Goal: Entertainment & Leisure: Consume media (video, audio)

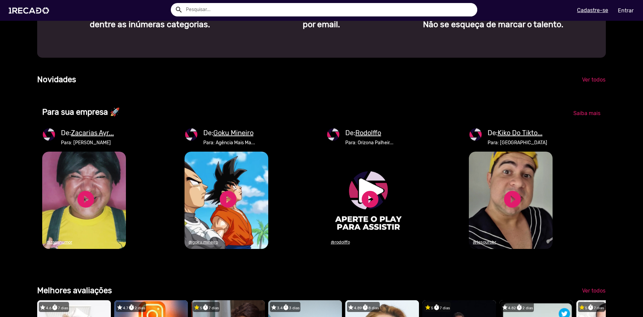
scroll to position [0, 1915]
click at [81, 209] on link "play_circle_filled" at bounding box center [86, 199] width 20 height 20
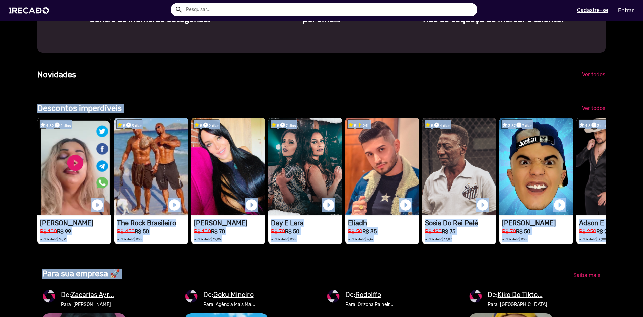
scroll to position [0, 638]
drag, startPoint x: 60, startPoint y: 145, endPoint x: 172, endPoint y: 106, distance: 119.4
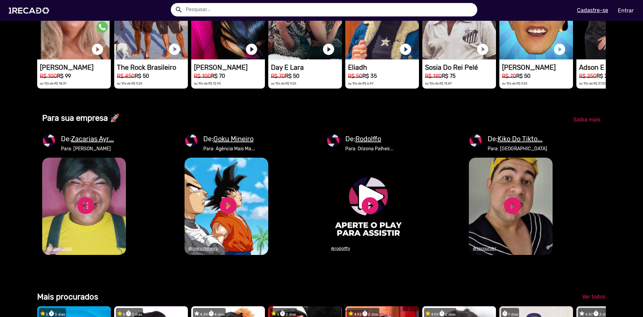
scroll to position [733, 0]
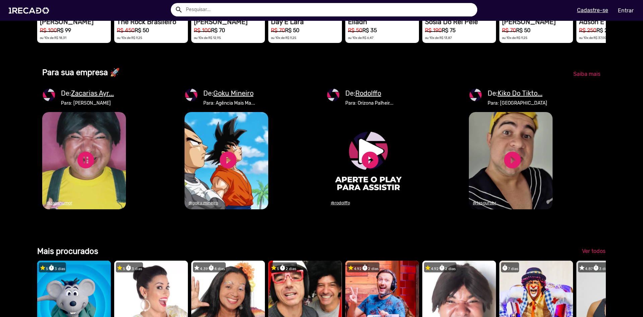
click at [101, 97] on u "Zacarias Ayr..." at bounding box center [92, 93] width 43 height 8
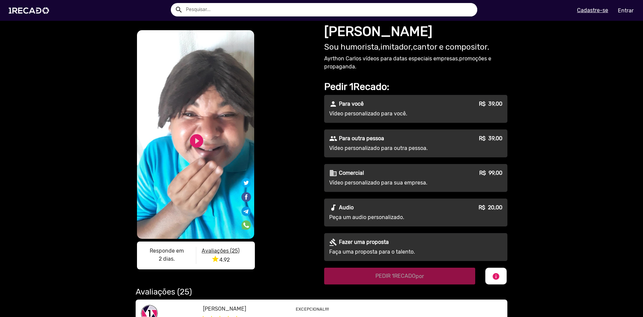
click at [493, 70] on p "Ayrthon Carlos vídeos para datas especiais empresas,promoções e propaganda." at bounding box center [415, 63] width 183 height 16
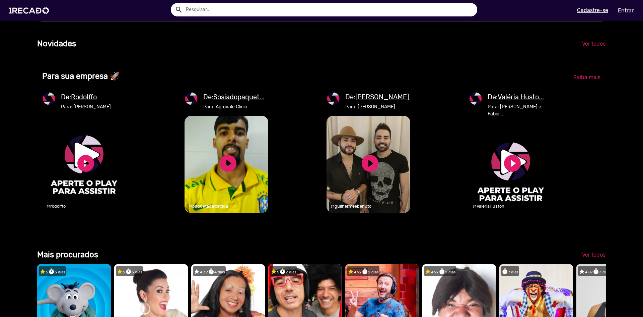
scroll to position [402, 0]
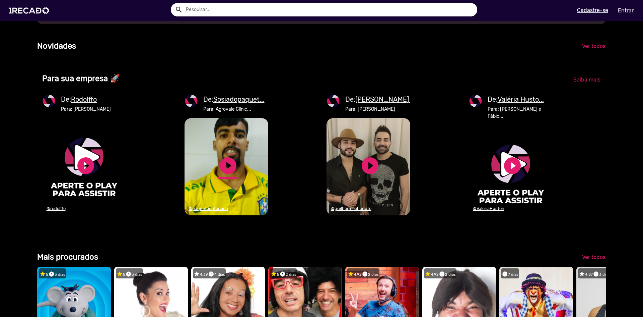
click at [228, 172] on link "play_circle_filled" at bounding box center [228, 165] width 20 height 20
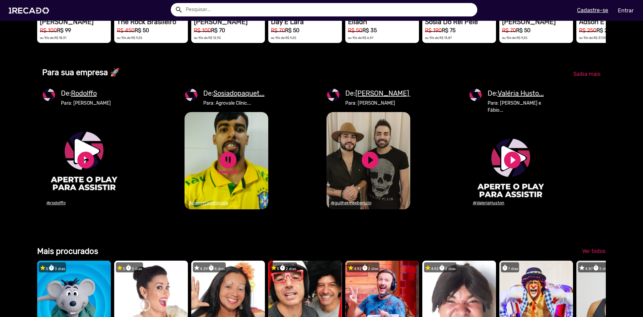
scroll to position [0, 1915]
click at [230, 170] on link "pause_circle" at bounding box center [228, 160] width 20 height 20
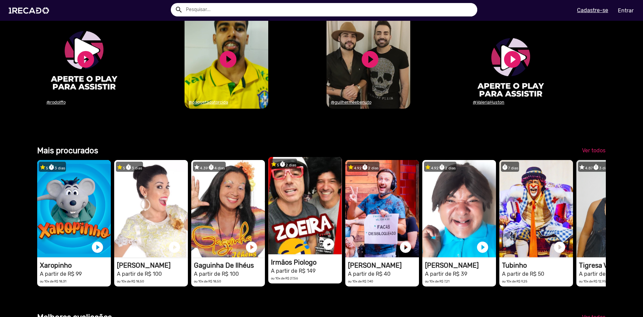
scroll to position [0, 0]
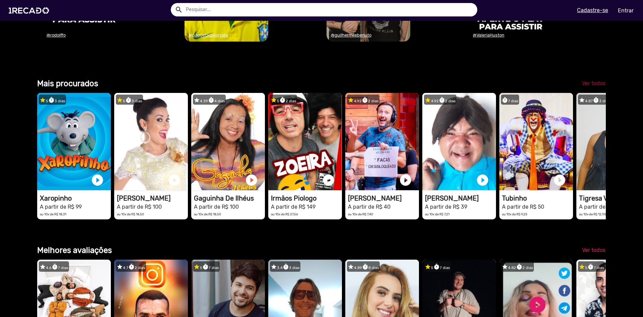
click at [587, 89] on link "Ver todos" at bounding box center [594, 83] width 34 height 12
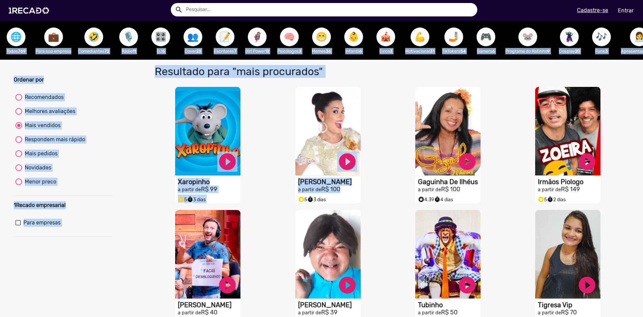
drag, startPoint x: 337, startPoint y: 189, endPoint x: 363, endPoint y: 86, distance: 106.4
click at [349, 0] on html "search search menu Cadastre-se Entrar help_outline Ajuda search Ver todos perso…" at bounding box center [321, 42] width 643 height 85
click at [382, 151] on div "S1RECADO vídeos dedicados para fãs e empresas play_circle_filled Milene Pavorô …" at bounding box center [330, 144] width 120 height 123
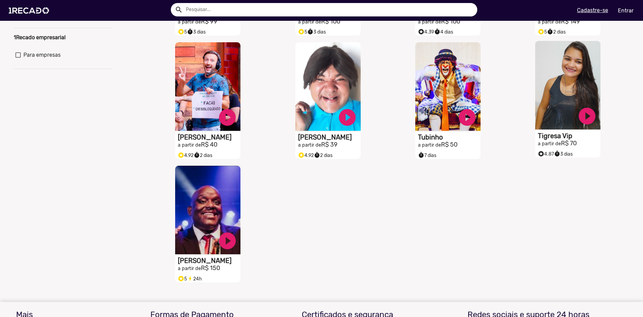
click at [562, 145] on h2 "a partir de R$ 70" at bounding box center [569, 143] width 63 height 7
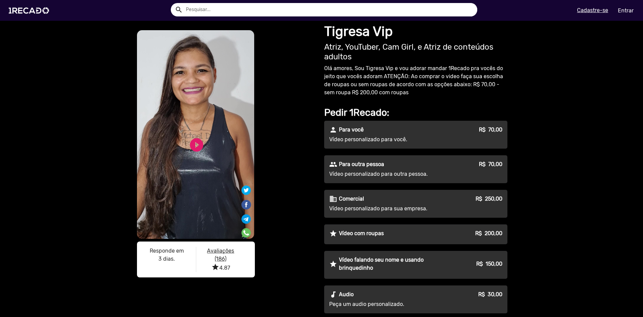
click at [393, 176] on p "Vídeo personalizado para outra pessoa." at bounding box center [389, 174] width 121 height 8
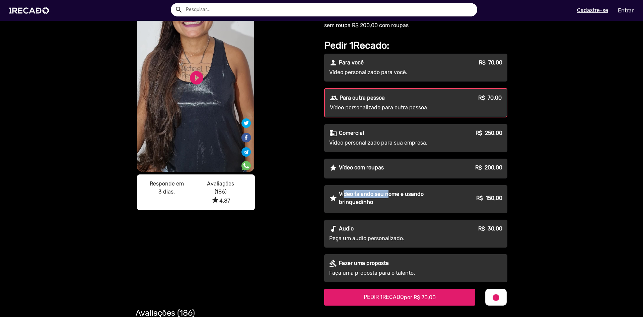
drag, startPoint x: 342, startPoint y: 191, endPoint x: 386, endPoint y: 198, distance: 44.0
click at [386, 198] on p "Vídeo falando seu nome e usando brinquedinho" at bounding box center [395, 198] width 112 height 16
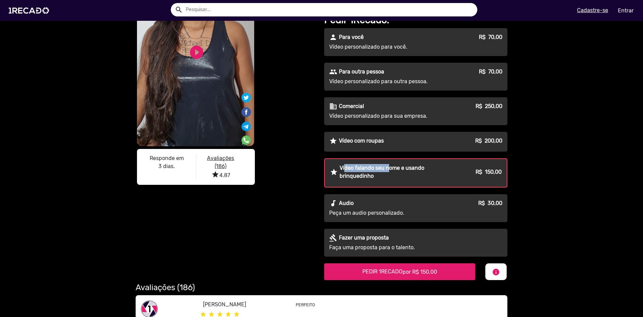
scroll to position [134, 0]
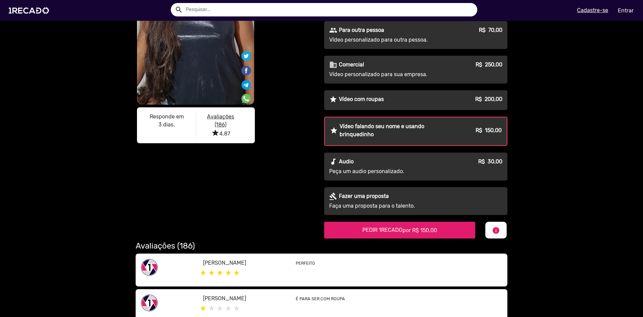
click at [355, 101] on p "Vídeo com roupas" at bounding box center [361, 99] width 45 height 8
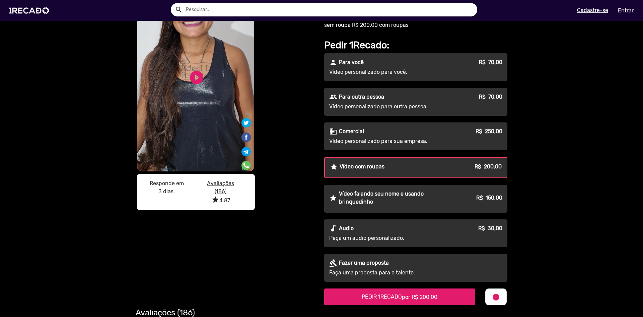
scroll to position [67, 0]
drag, startPoint x: 335, startPoint y: 167, endPoint x: 391, endPoint y: 167, distance: 56.3
click at [391, 167] on div "star Vídeo com roupas R$ 200,00" at bounding box center [416, 167] width 172 height 8
drag, startPoint x: 485, startPoint y: 166, endPoint x: 504, endPoint y: 166, distance: 19.1
click at [504, 166] on div "star Vídeo com roupas R$ 200,00" at bounding box center [416, 168] width 182 height 20
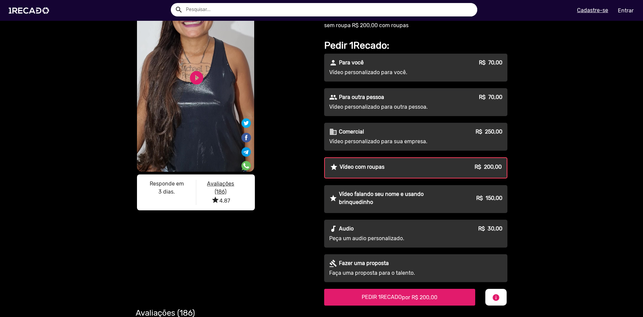
drag, startPoint x: 391, startPoint y: 63, endPoint x: 355, endPoint y: 98, distance: 50.0
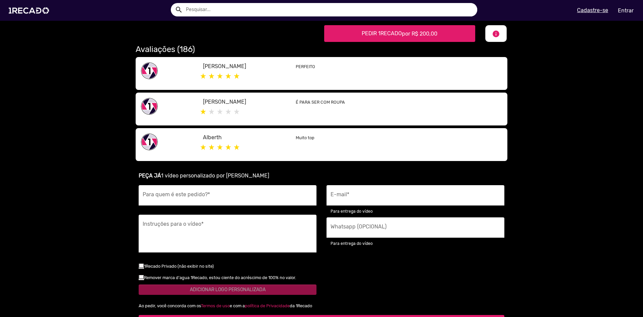
scroll to position [335, 0]
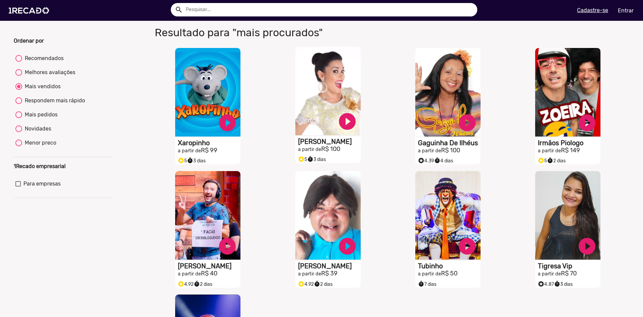
scroll to position [34, 0]
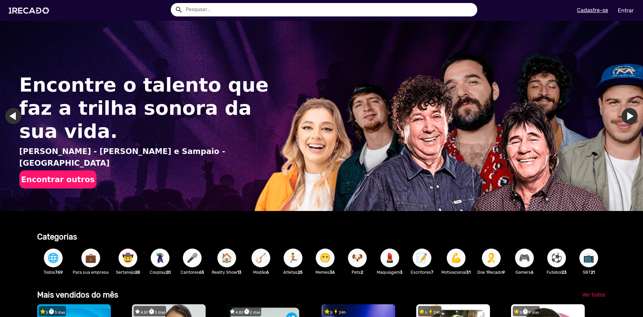
scroll to position [235, 0]
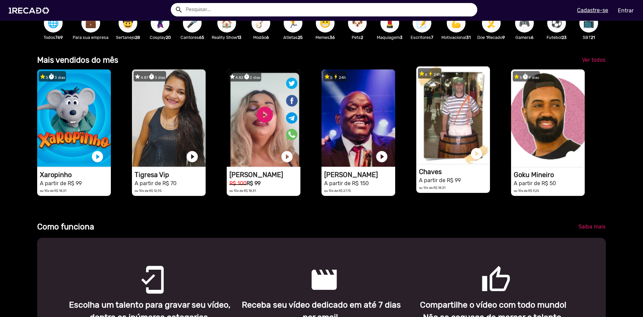
click at [476, 158] on link "play_circle_filled" at bounding box center [476, 153] width 13 height 13
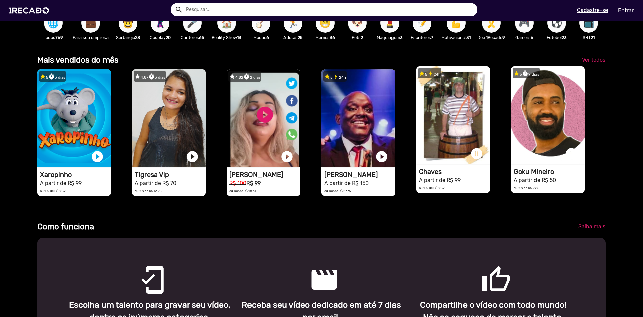
scroll to position [0, 1277]
click at [568, 159] on link "play_circle_filled" at bounding box center [571, 153] width 13 height 13
click at [475, 159] on link "pause_circle" at bounding box center [476, 153] width 13 height 13
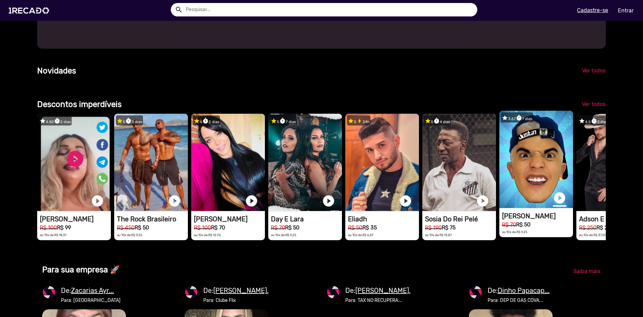
scroll to position [0, 638]
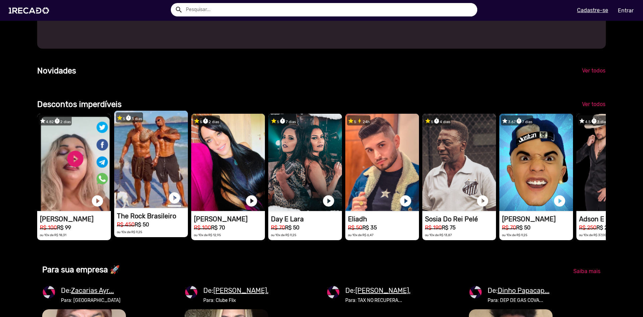
click at [173, 204] on link "play_circle_filled" at bounding box center [174, 197] width 13 height 13
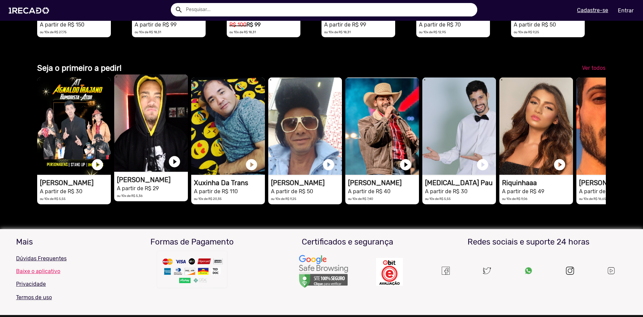
scroll to position [0, 1277]
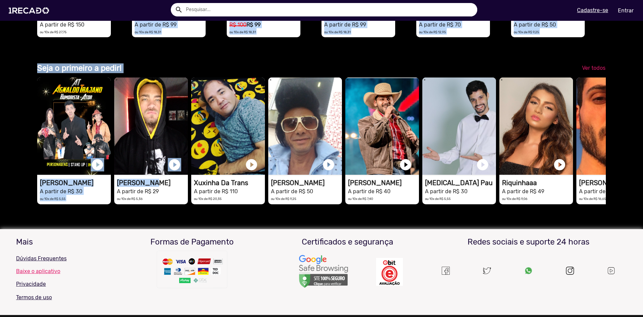
drag, startPoint x: 152, startPoint y: 225, endPoint x: 222, endPoint y: 35, distance: 202.8
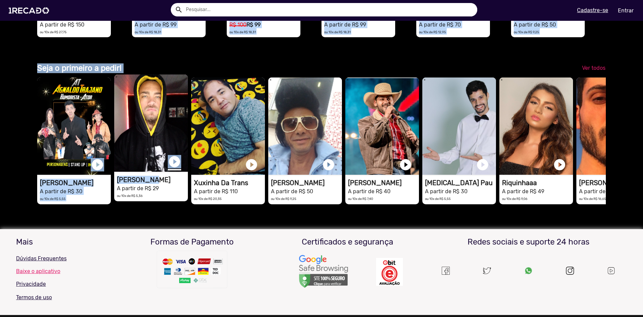
click at [176, 168] on link "play_circle_filled" at bounding box center [174, 161] width 13 height 13
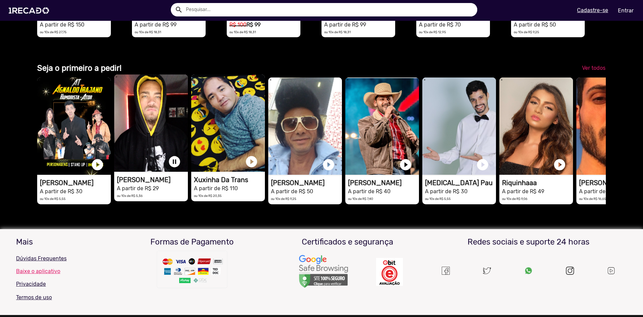
scroll to position [0, 1915]
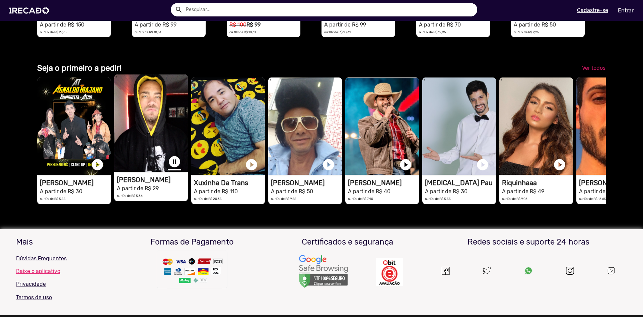
click at [173, 168] on link "pause_circle" at bounding box center [174, 161] width 13 height 13
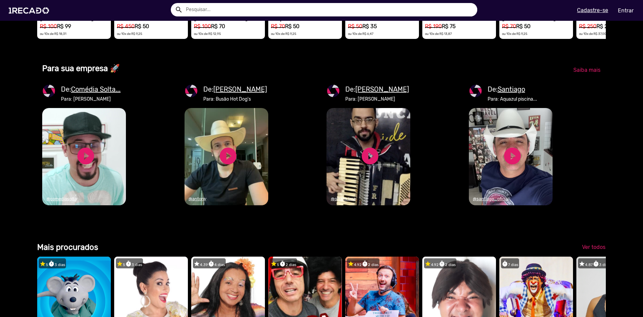
scroll to position [0, 638]
click at [228, 166] on link "play_circle_filled" at bounding box center [228, 156] width 20 height 20
click at [230, 166] on link "pause_circle" at bounding box center [228, 156] width 20 height 20
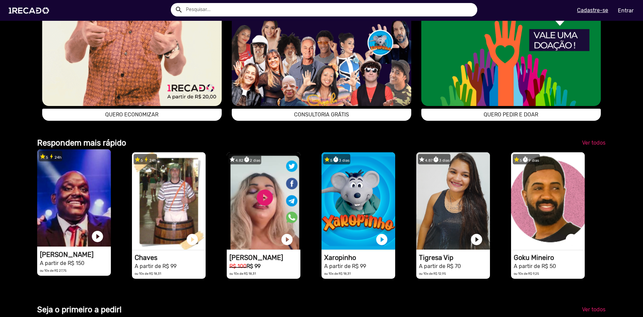
click at [67, 258] on h1 "[PERSON_NAME]" at bounding box center [75, 254] width 71 height 8
click at [68, 258] on h1 "[PERSON_NAME]" at bounding box center [75, 254] width 71 height 8
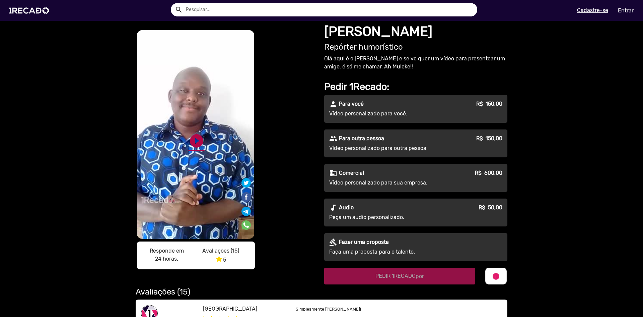
click at [198, 135] on link "play_circle_filled" at bounding box center [197, 141] width 16 height 16
click at [193, 142] on link "pause_circle" at bounding box center [197, 141] width 16 height 16
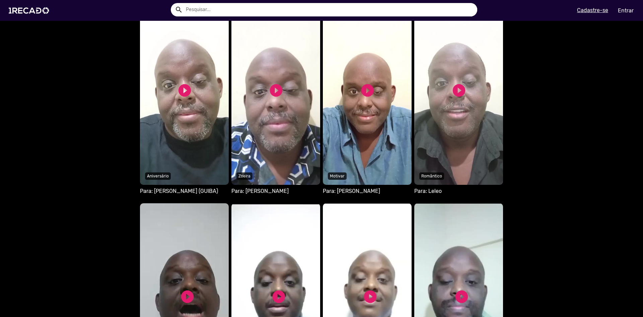
scroll to position [436, 0]
click at [273, 87] on link "play_circle_filled" at bounding box center [276, 89] width 15 height 15
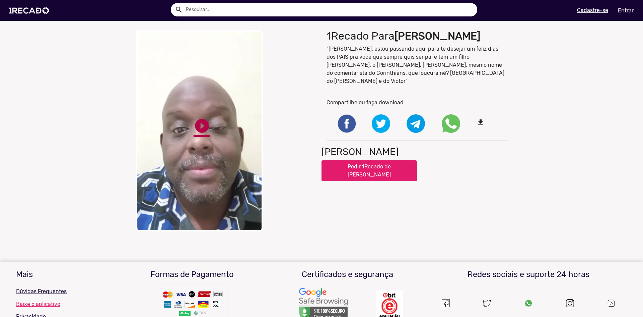
click at [200, 124] on link "play_circle_filled" at bounding box center [202, 125] width 17 height 17
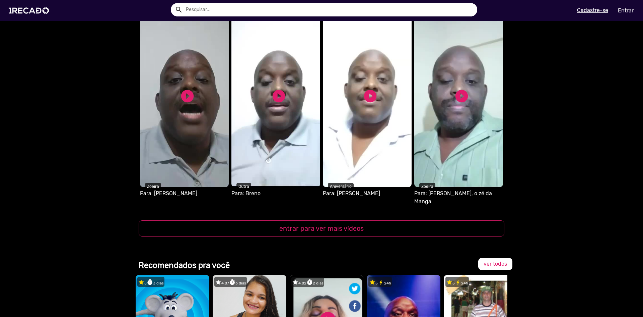
scroll to position [637, 0]
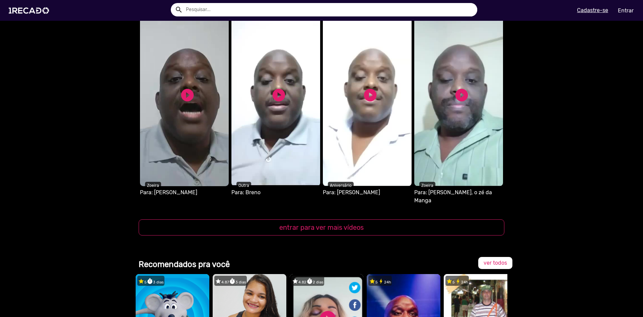
click at [469, 159] on video "S1RECADO vídeos dedicados para fãs e empresas" at bounding box center [459, 94] width 89 height 184
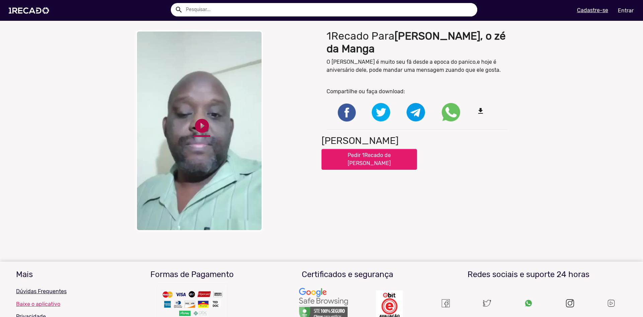
click at [202, 124] on link "play_circle_filled" at bounding box center [202, 125] width 17 height 17
click at [463, 242] on mat-sidenav-content "close Your browser does not support HTML5 video. pause_circle pause_circle 1Rec…" at bounding box center [321, 158] width 643 height 317
